Goal: Entertainment & Leisure: Consume media (video, audio)

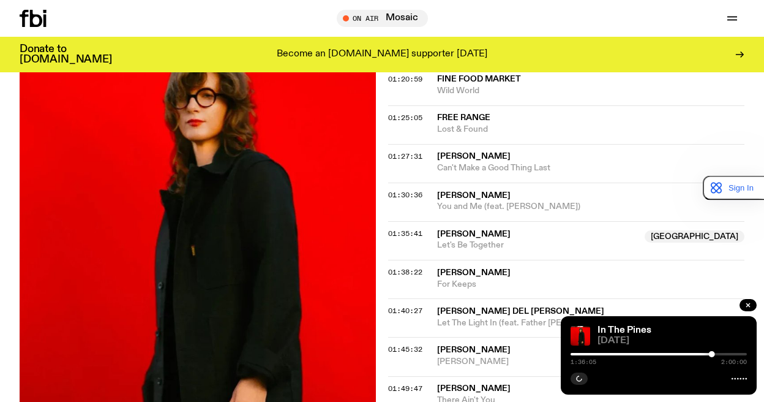
scroll to position [1151, 0]
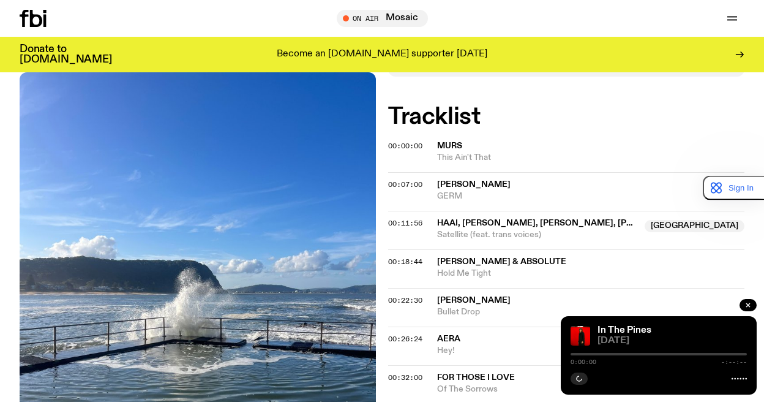
scroll to position [363, 0]
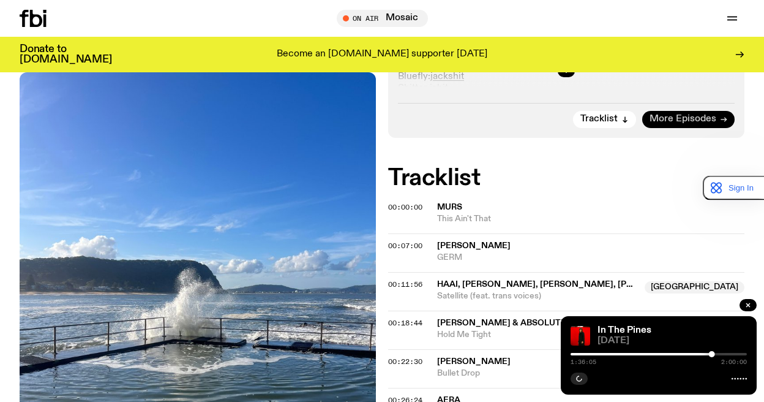
click at [713, 114] on span "More Episodes" at bounding box center [683, 118] width 67 height 9
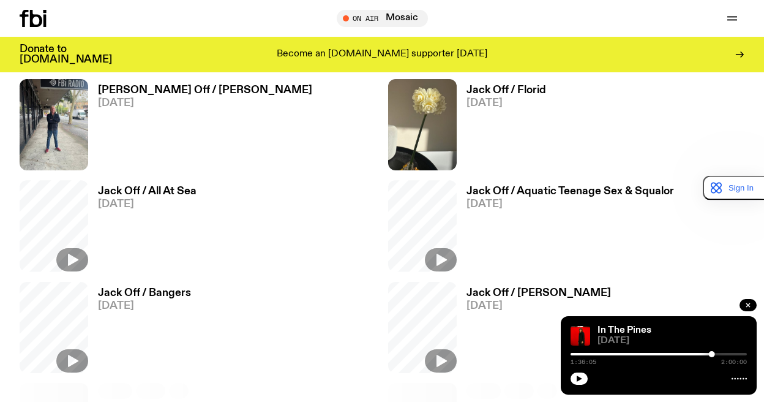
scroll to position [853, 0]
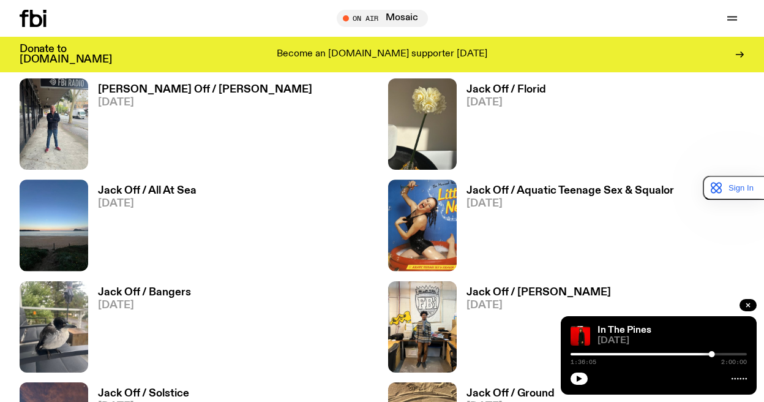
click at [506, 292] on h3 "Jack Off / [PERSON_NAME]" at bounding box center [539, 292] width 144 height 10
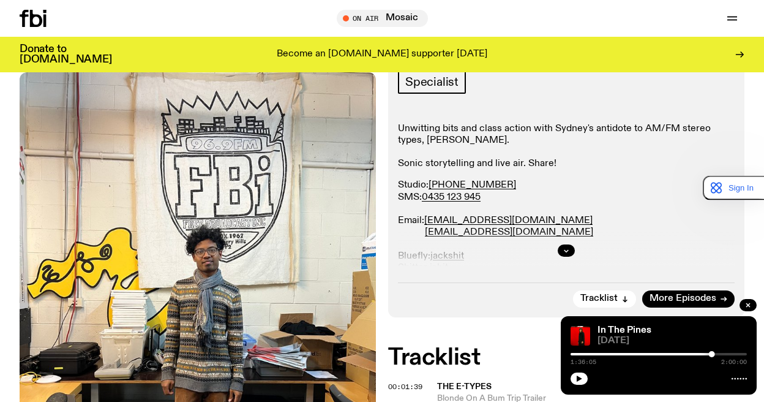
scroll to position [306, 0]
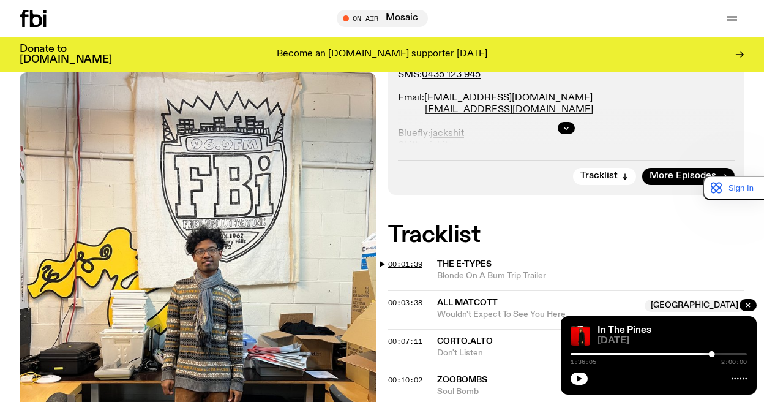
click at [407, 265] on span "00:01:39" at bounding box center [405, 264] width 34 height 10
